Goal: Transaction & Acquisition: Purchase product/service

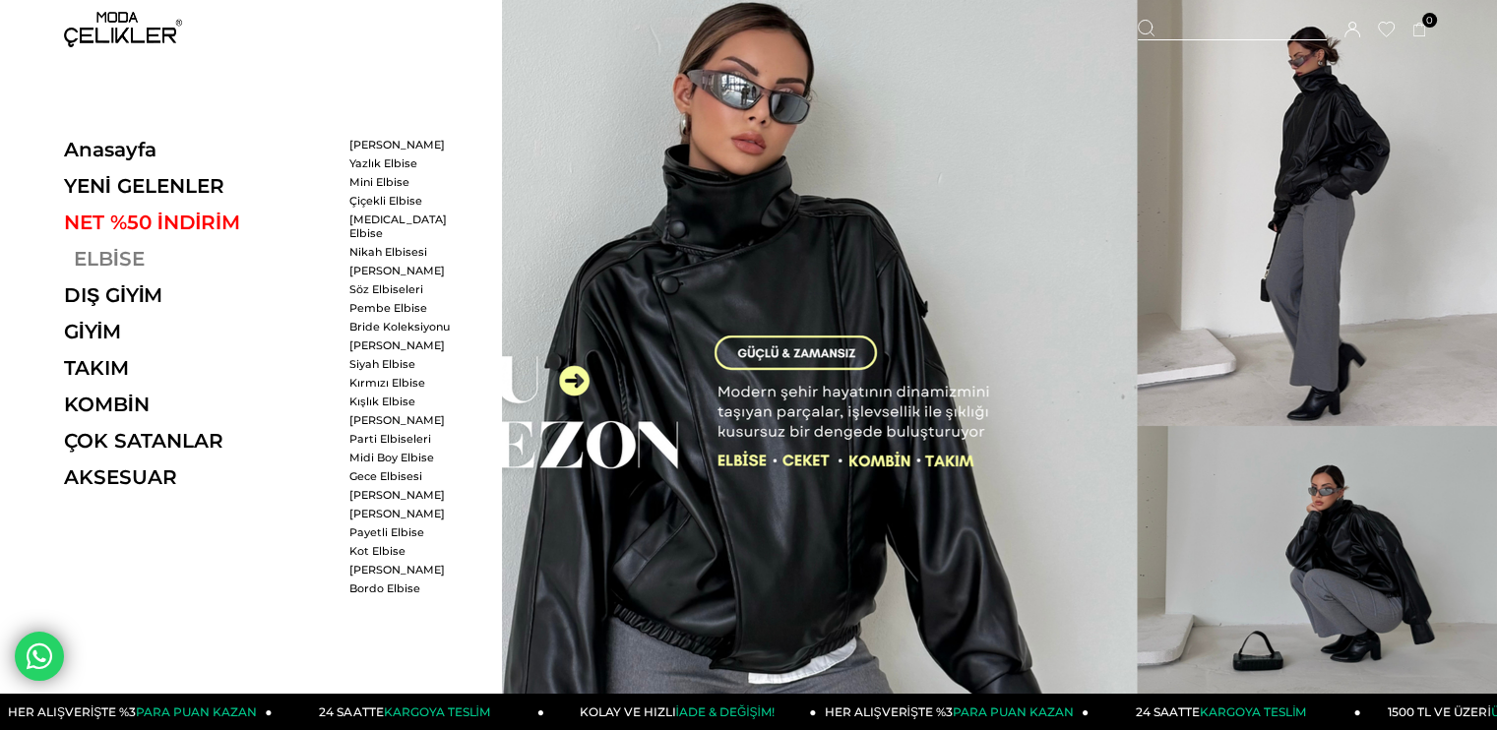
click at [134, 262] on link "ELBİSE" at bounding box center [199, 259] width 271 height 24
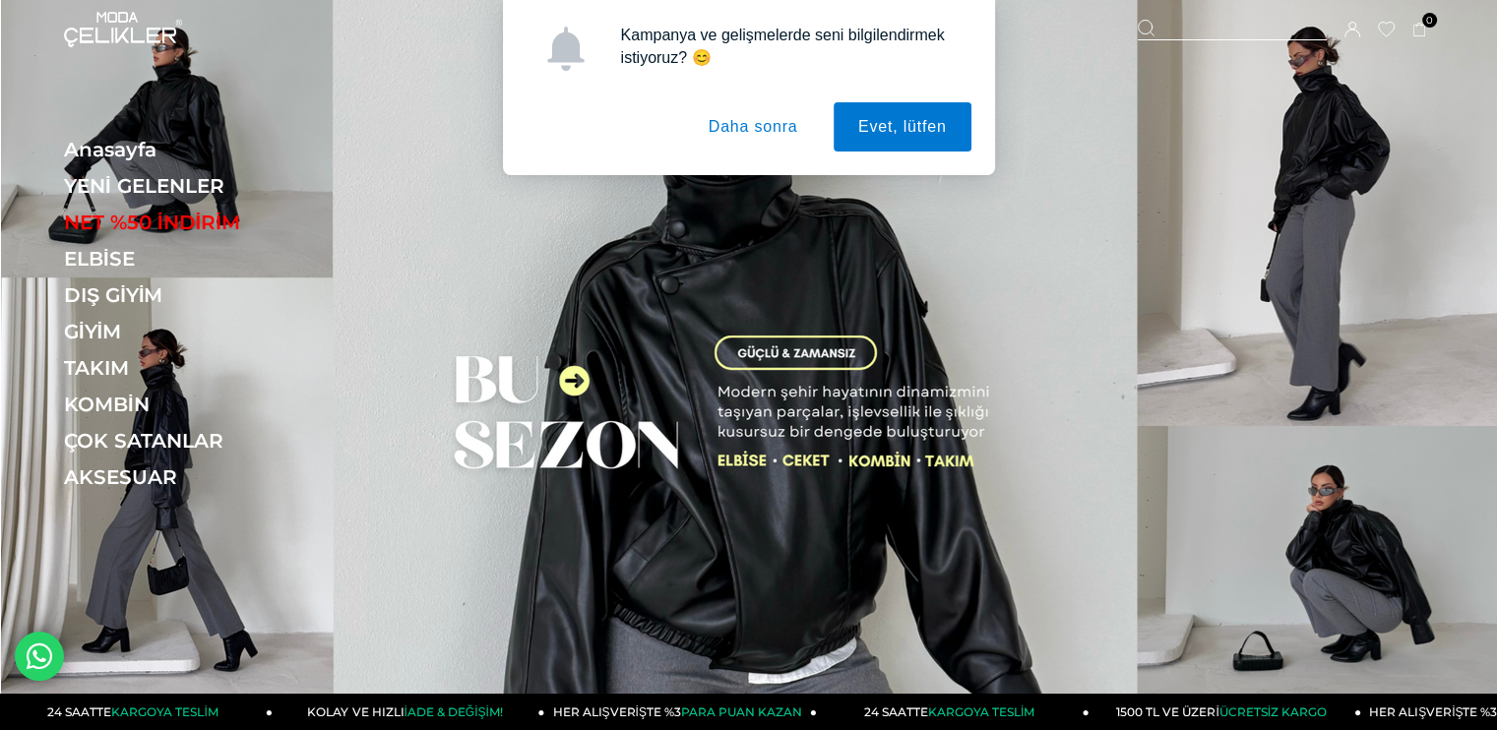
click at [716, 123] on button "Daha sonra" at bounding box center [753, 126] width 139 height 49
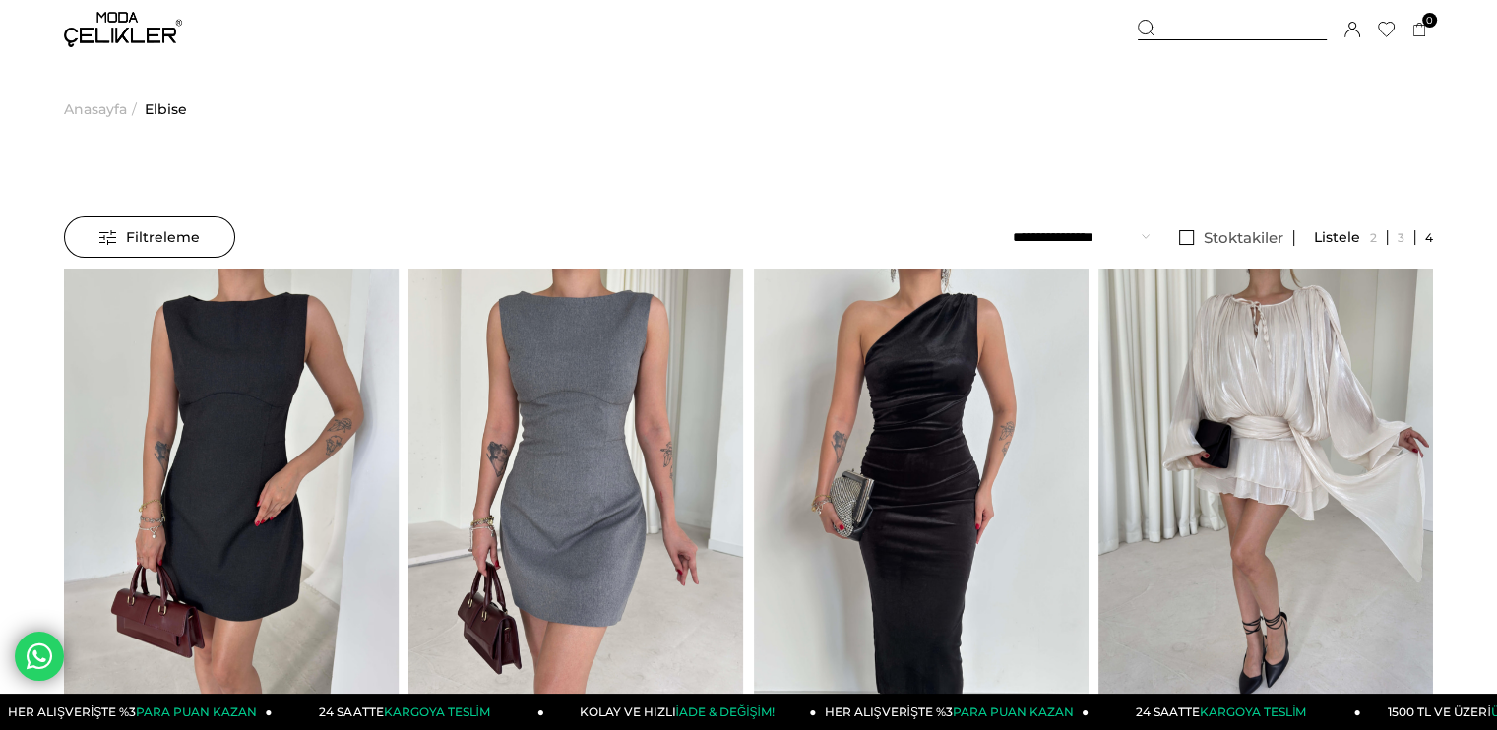
click at [209, 226] on div "Filtreleme" at bounding box center [149, 237] width 171 height 41
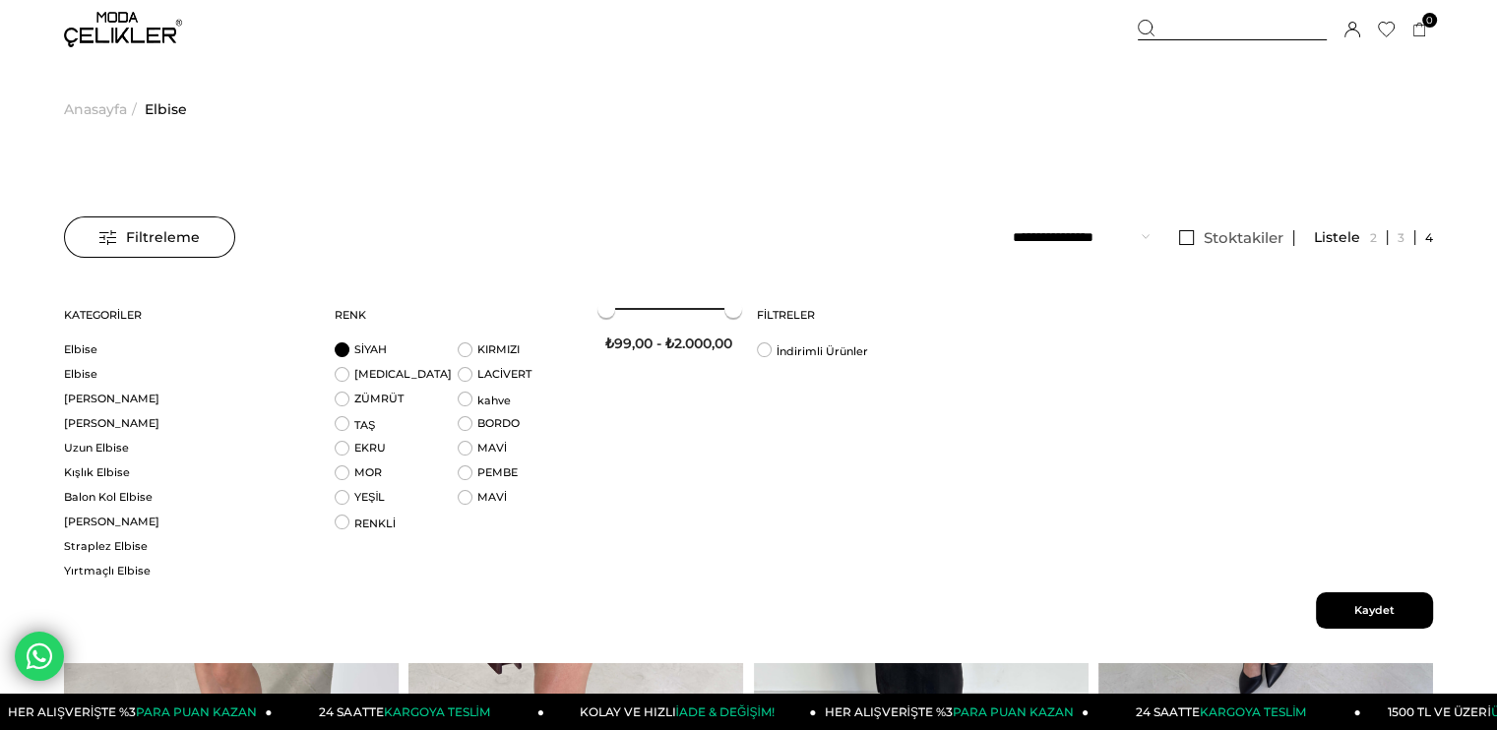
click at [389, 356] on li "SİYAH" at bounding box center [396, 355] width 123 height 25
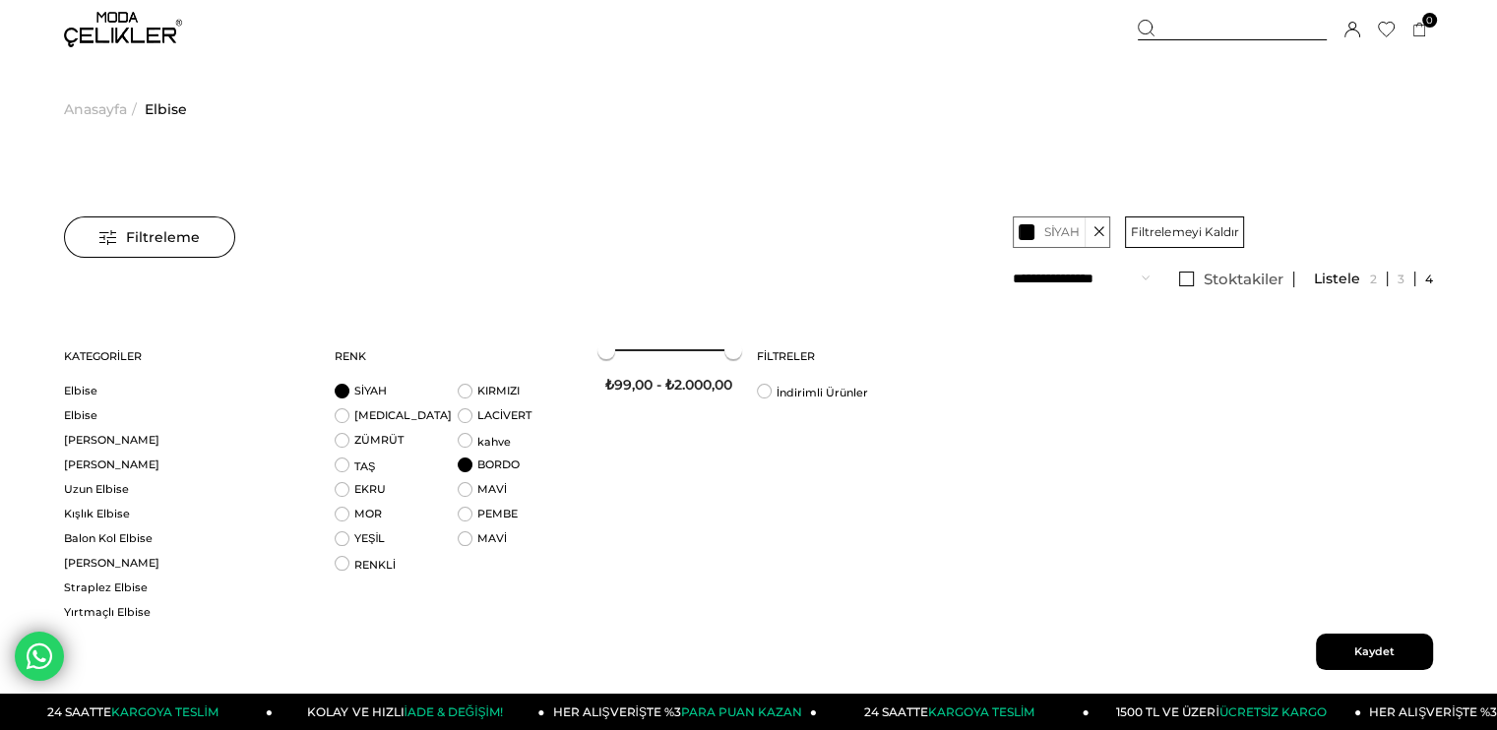
click at [475, 463] on li "BORDO" at bounding box center [519, 470] width 123 height 25
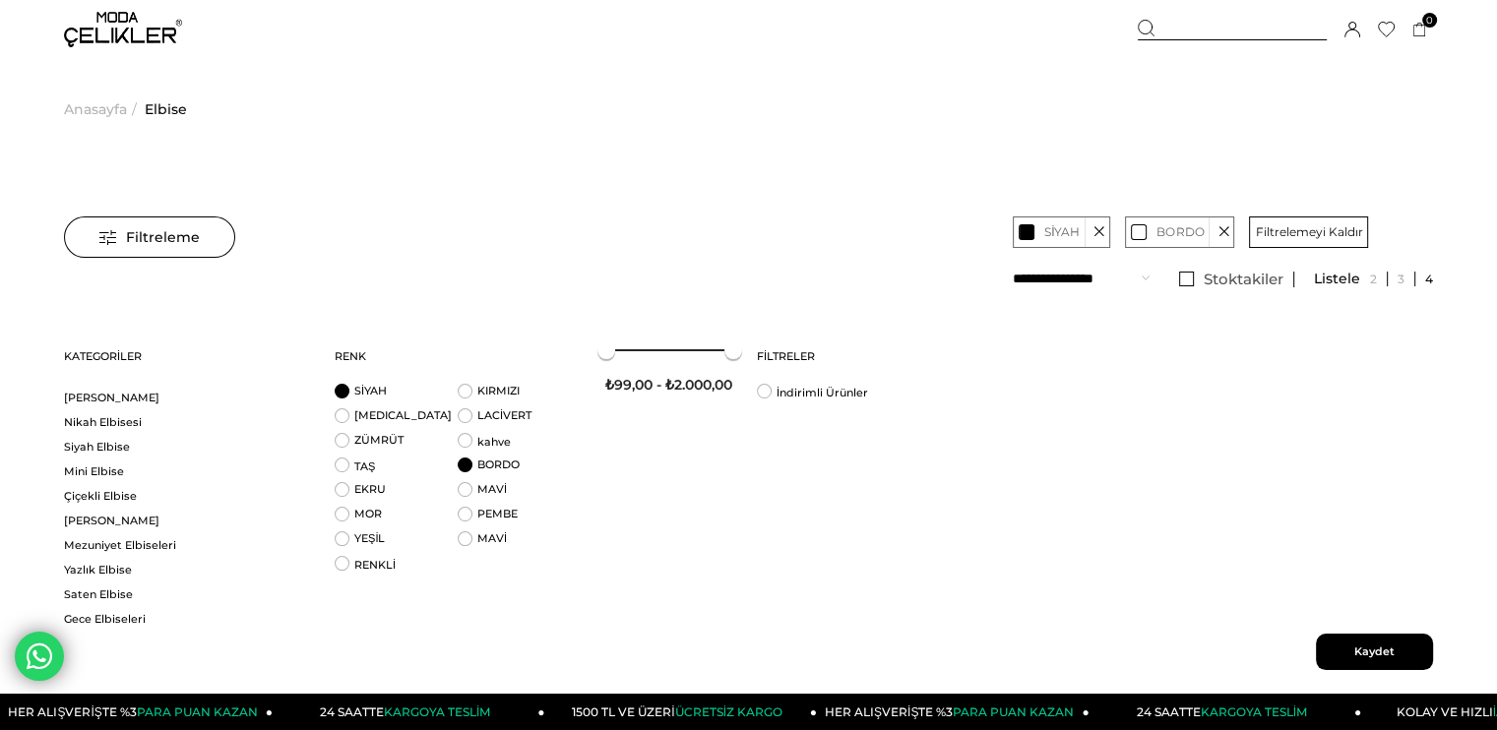
scroll to position [1028, 0]
click at [615, 483] on div "Filtreleme Stoktakiler Kategoriler Elbise Elbise Triko Elbise Davet Elbisesi Uz…" at bounding box center [748, 502] width 1369 height 404
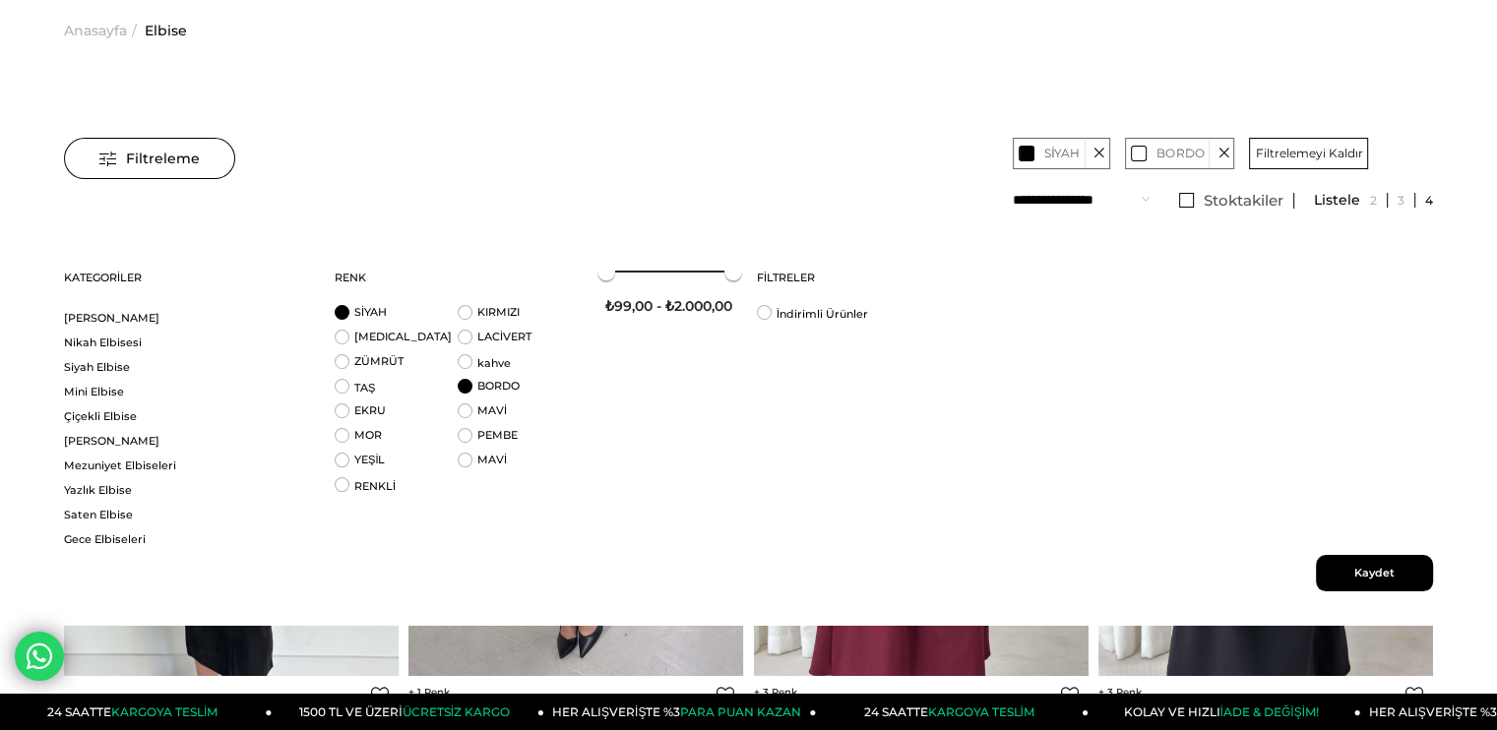
scroll to position [79, 0]
click at [1351, 567] on span "Kaydet" at bounding box center [1374, 573] width 117 height 36
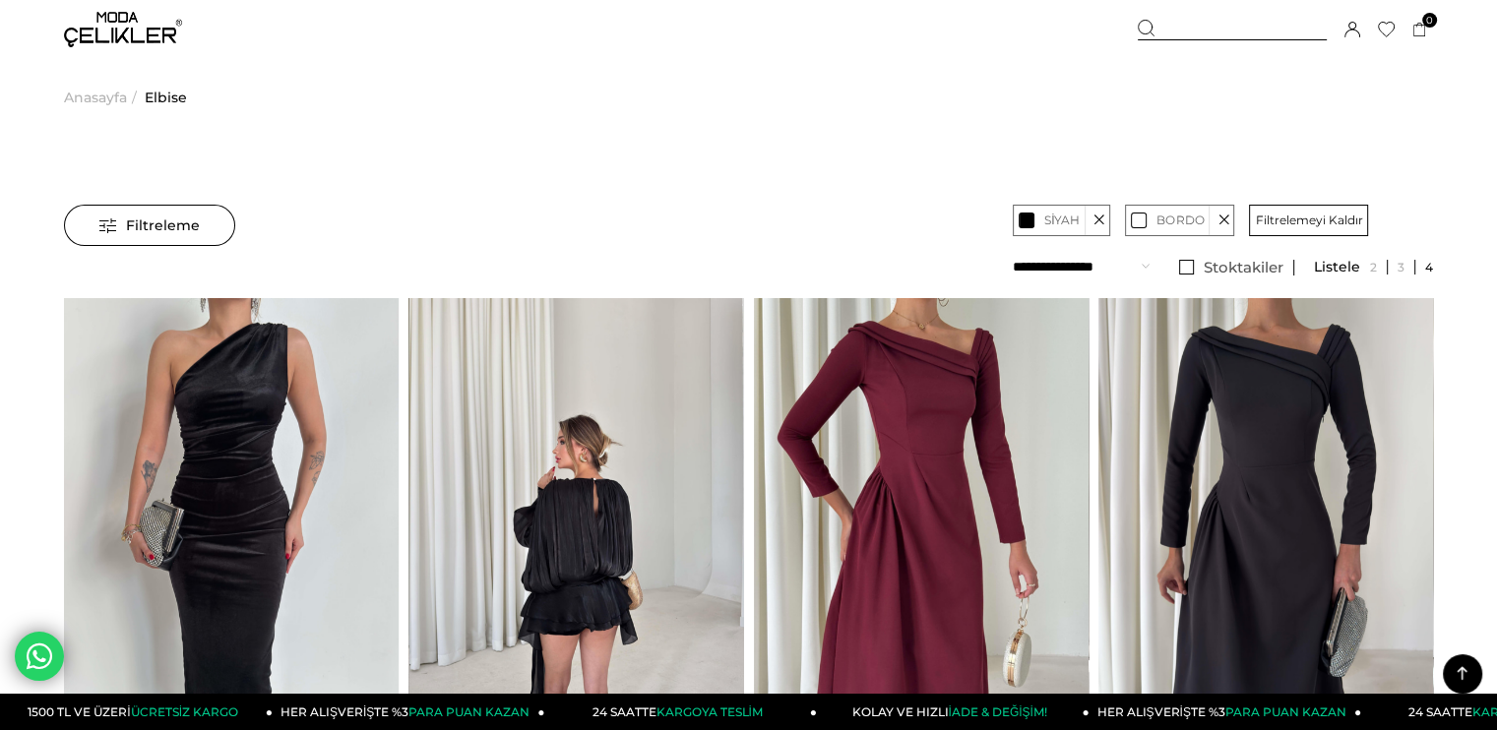
scroll to position [0, 0]
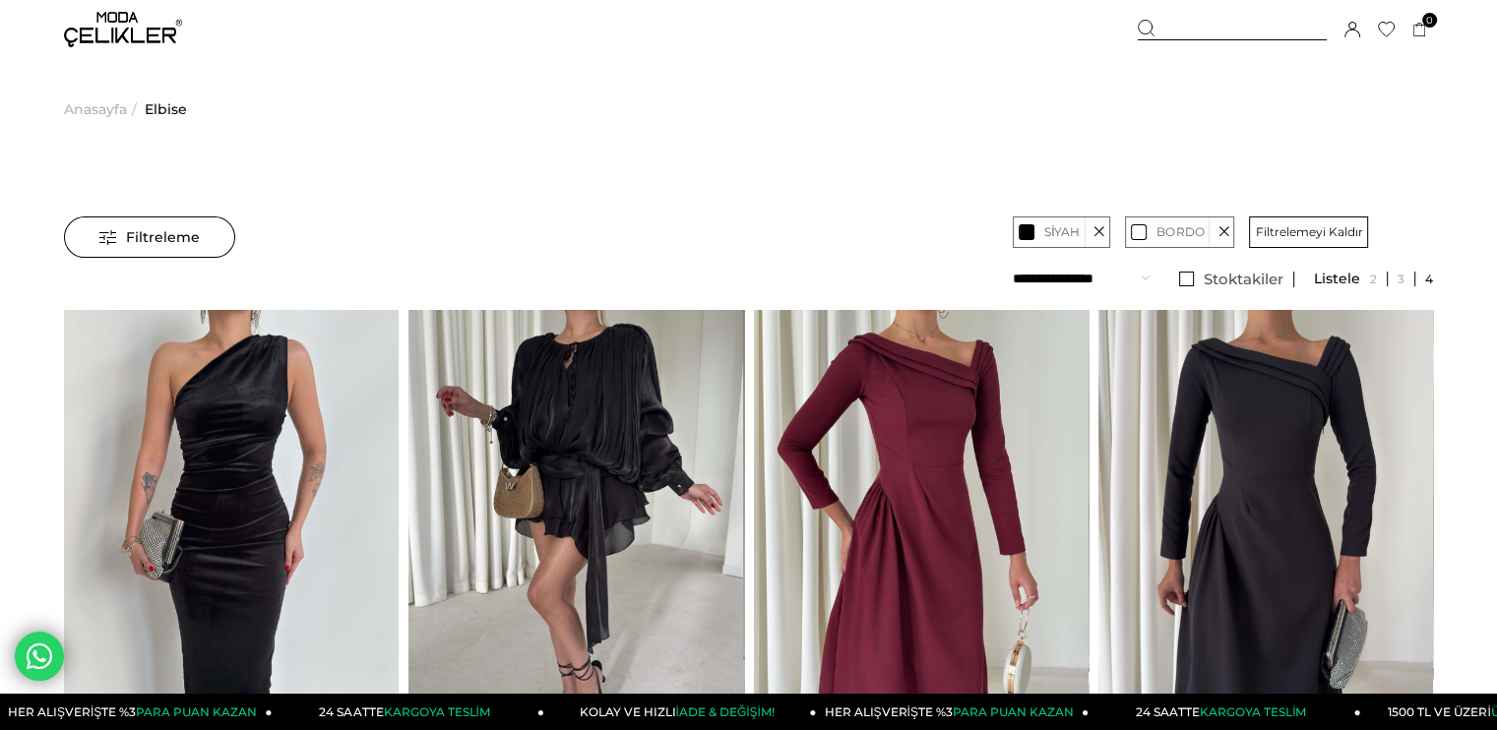
click at [161, 234] on span "Filtreleme" at bounding box center [149, 237] width 100 height 39
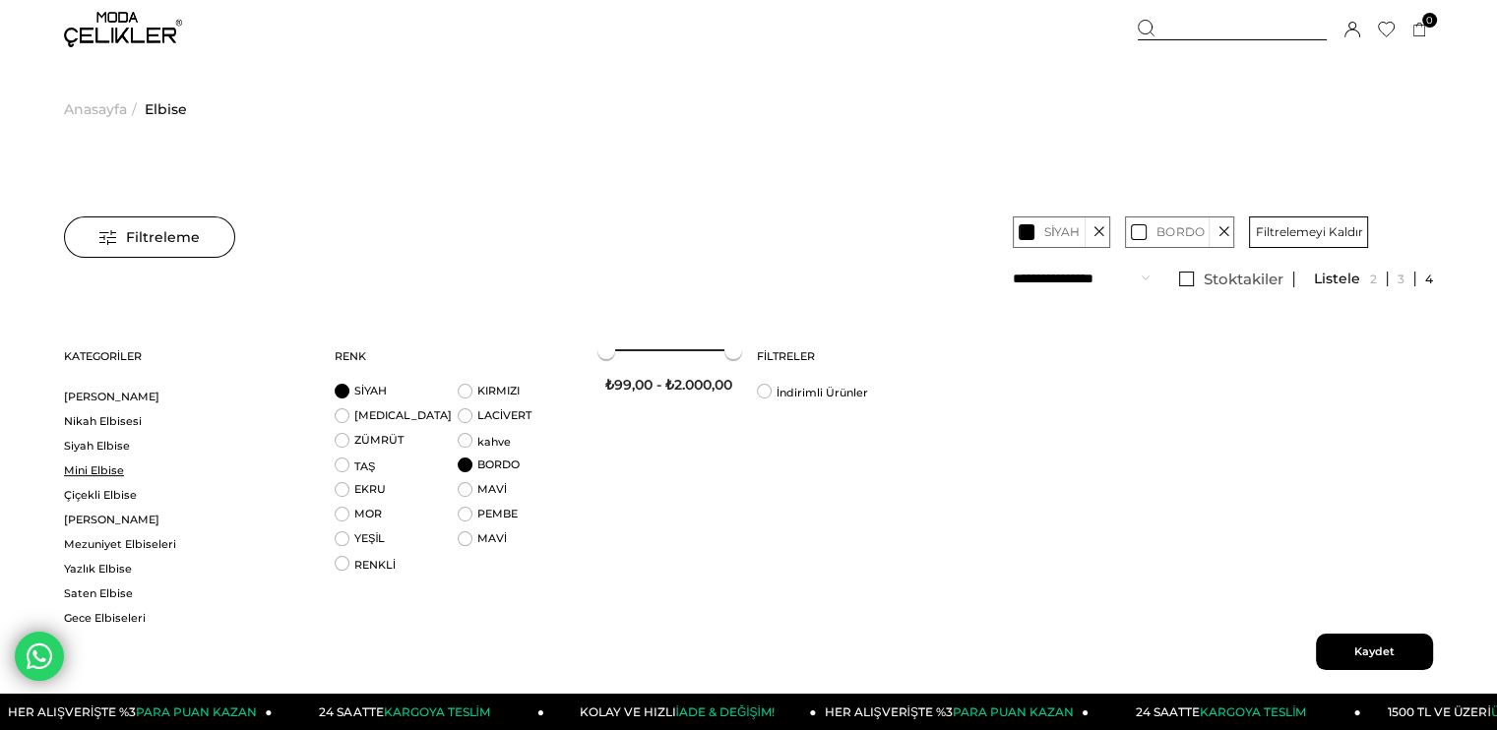
click at [106, 467] on link "Mini Elbise" at bounding box center [187, 471] width 246 height 15
click at [102, 472] on link "Mini Elbise" at bounding box center [187, 471] width 246 height 15
click at [1356, 637] on span "Kaydet" at bounding box center [1374, 652] width 117 height 36
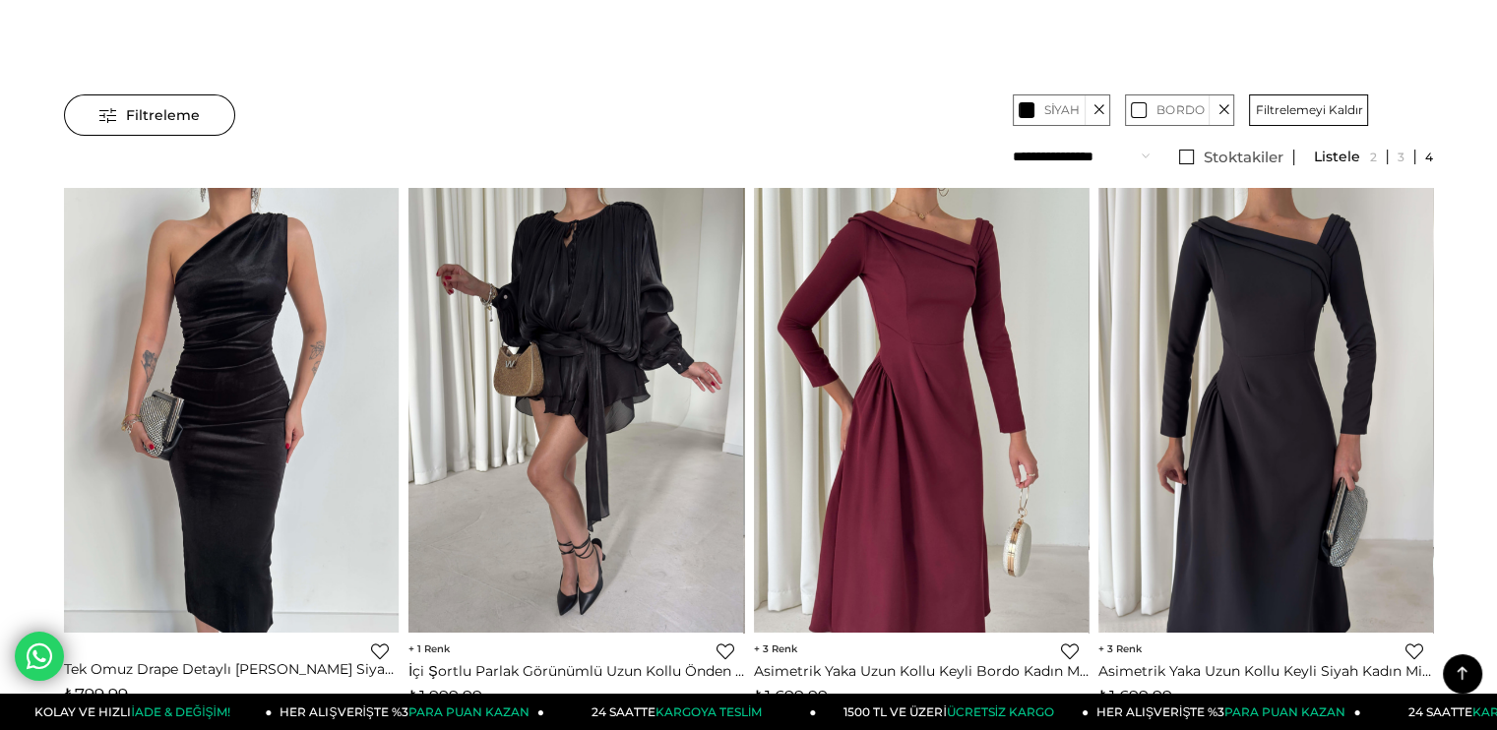
scroll to position [117, 0]
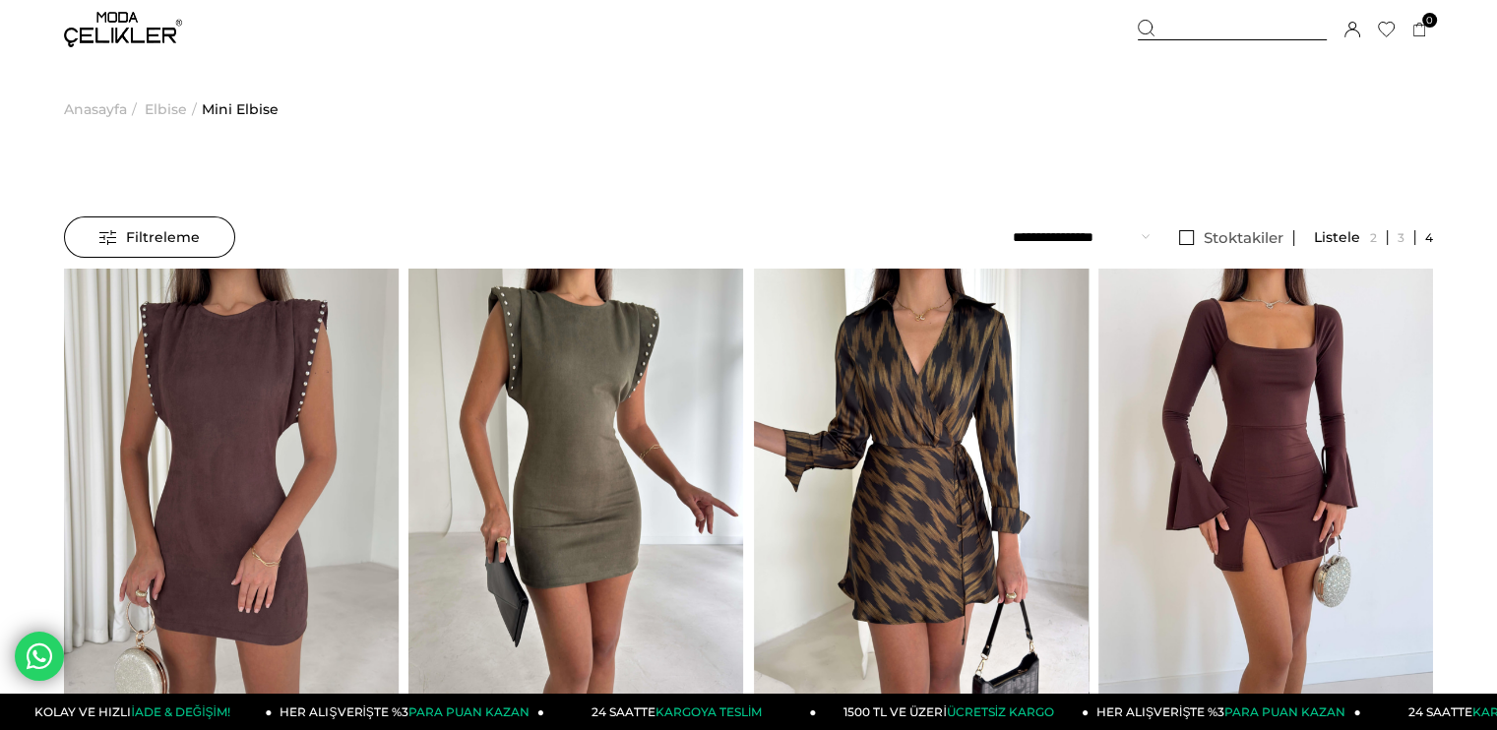
click at [117, 252] on span "Filtreleme" at bounding box center [149, 237] width 100 height 39
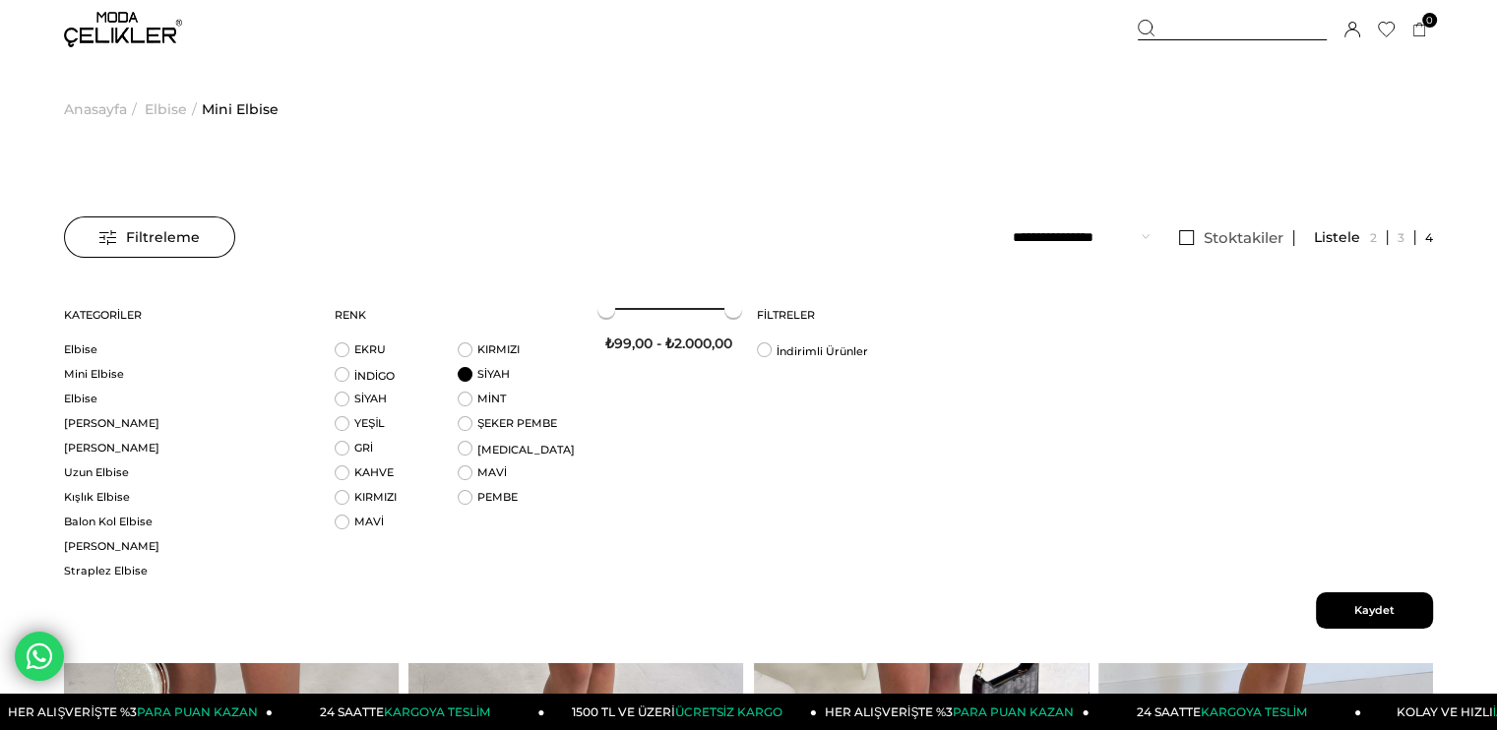
click at [476, 367] on li "SİYAH" at bounding box center [519, 379] width 123 height 25
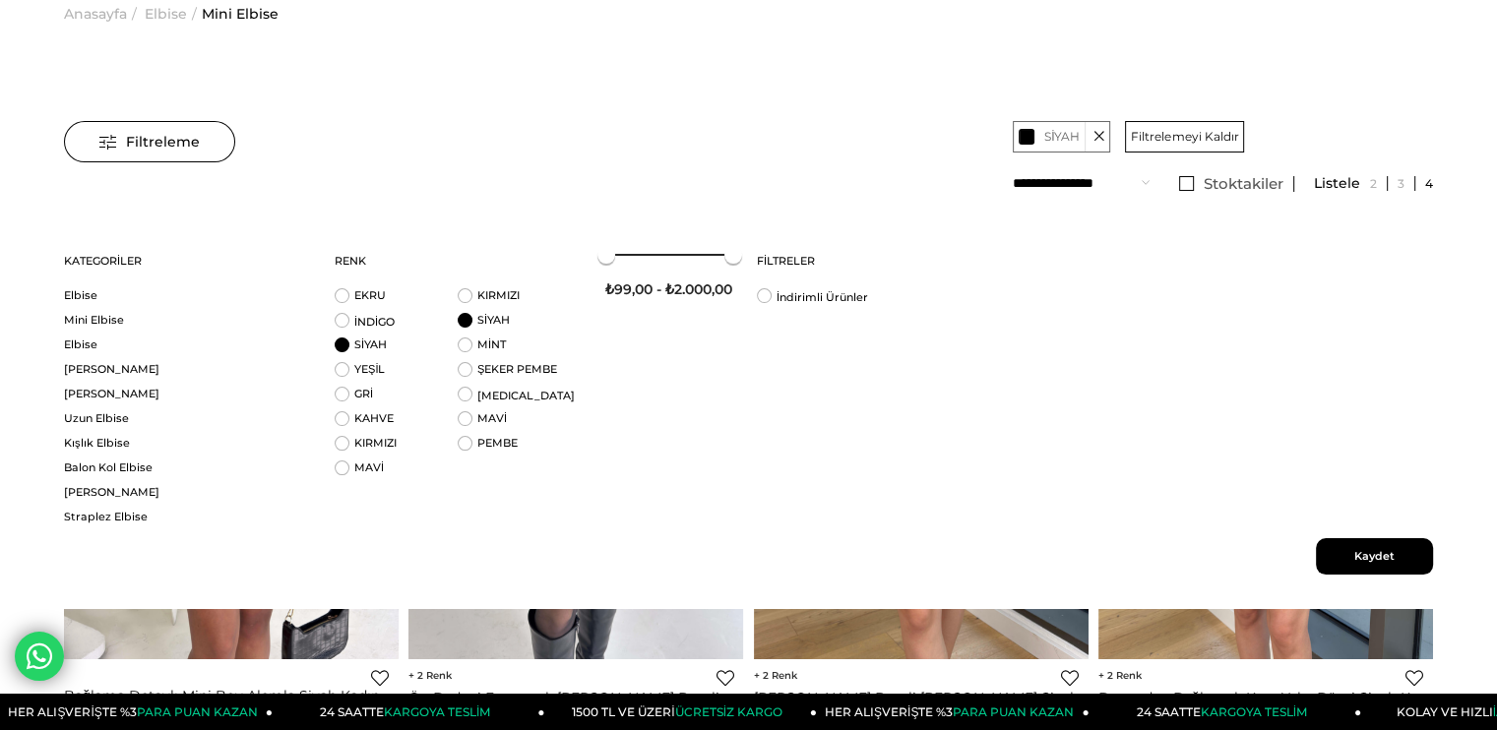
scroll to position [94, 0]
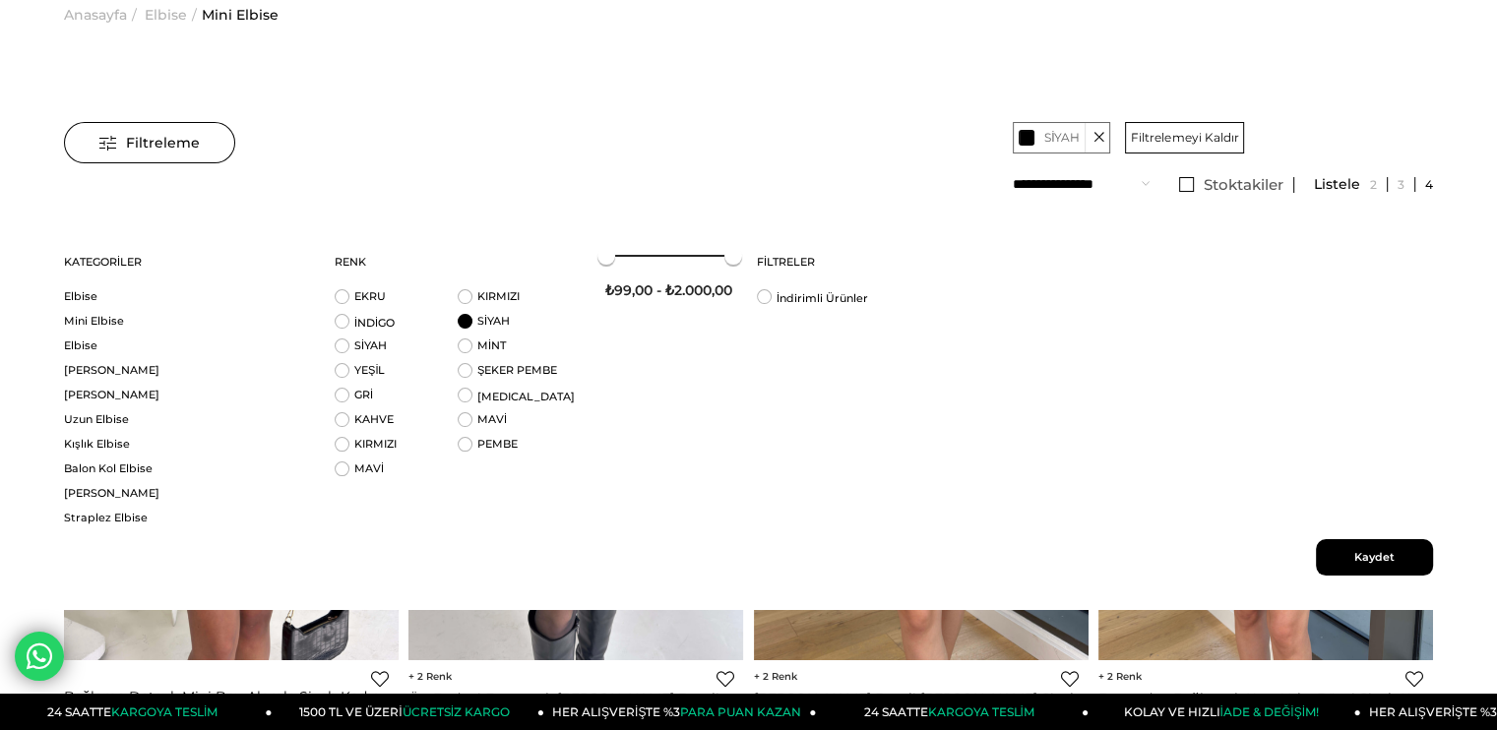
click at [1330, 555] on span "Kaydet" at bounding box center [1374, 557] width 117 height 36
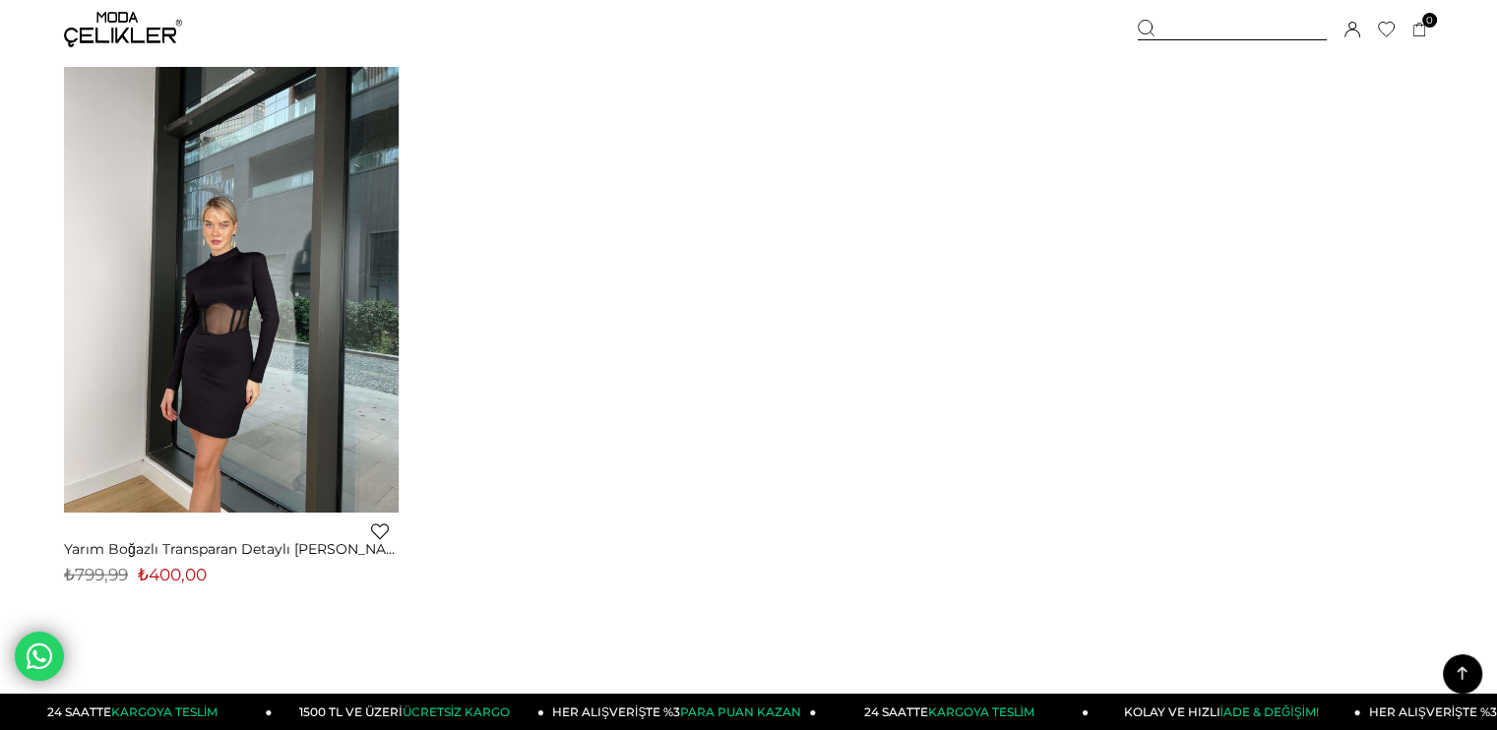
scroll to position [5126, 0]
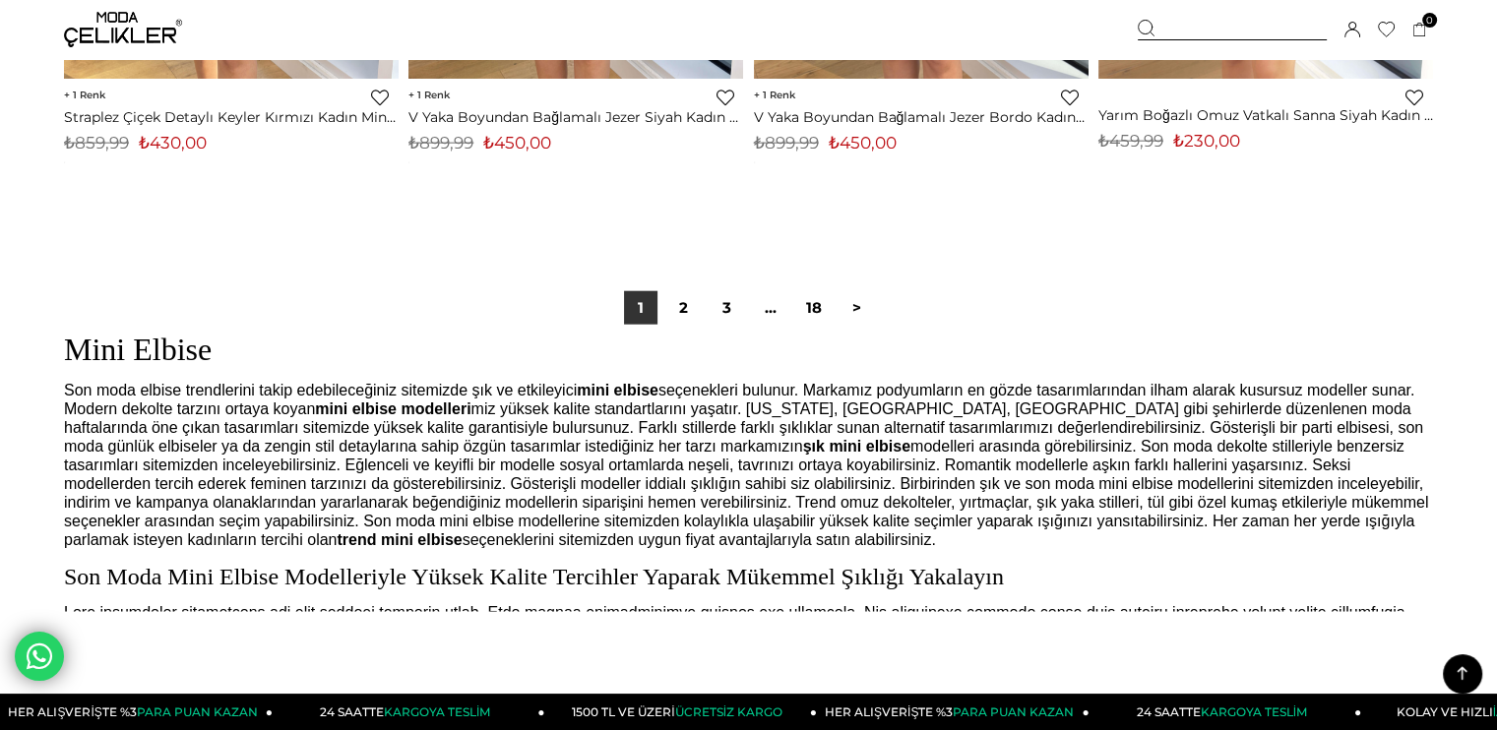
scroll to position [12245, 0]
click at [857, 304] on link ">" at bounding box center [857, 306] width 33 height 33
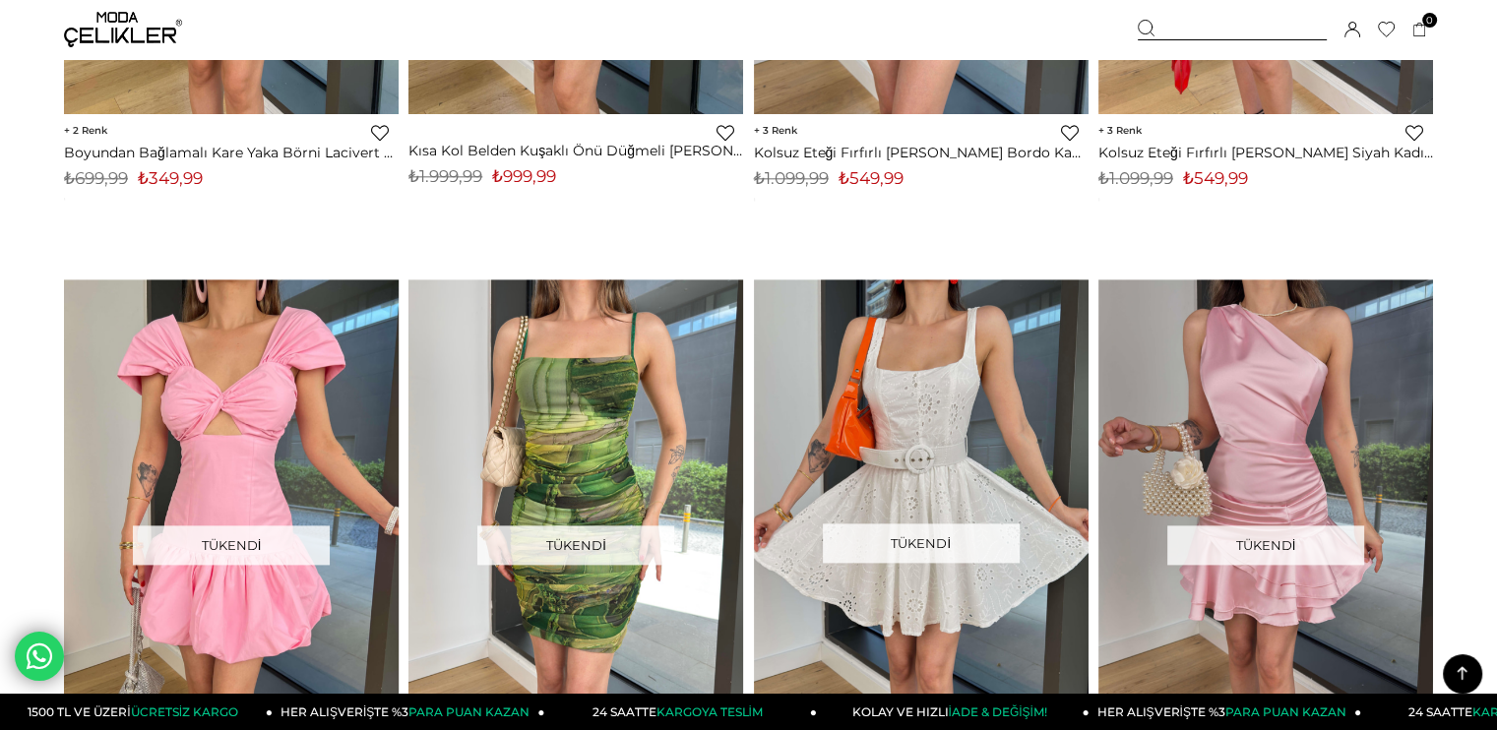
scroll to position [9764, 0]
